Goal: Task Accomplishment & Management: Use online tool/utility

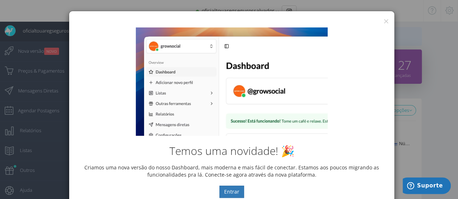
click at [385, 22] on div "Temos uma novidade! 🎉 Criamos uma nova versão do nosso Dashboard, mais moderna …" at bounding box center [231, 113] width 325 height 182
click at [383, 22] on div "Temos uma novidade! 🎉 Criamos uma nova versão do nosso Dashboard, mais moderna …" at bounding box center [231, 113] width 325 height 182
click at [231, 193] on button "Entrar" at bounding box center [231, 192] width 25 height 12
click at [230, 192] on button "Entrar" at bounding box center [231, 192] width 25 height 12
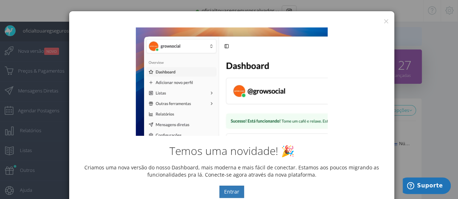
click at [381, 23] on div "Temos uma novidade! 🎉 Criamos uma nova versão do nosso Dashboard, mais moderna …" at bounding box center [231, 113] width 325 height 182
